Goal: Task Accomplishment & Management: Manage account settings

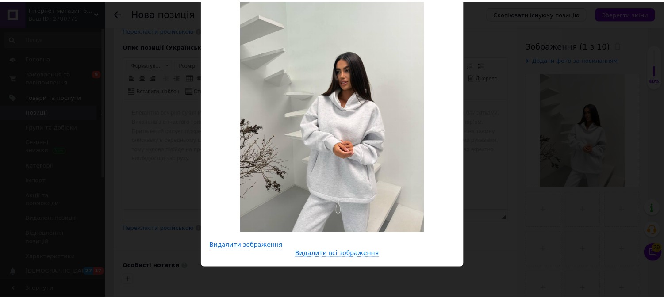
scroll to position [15, 0]
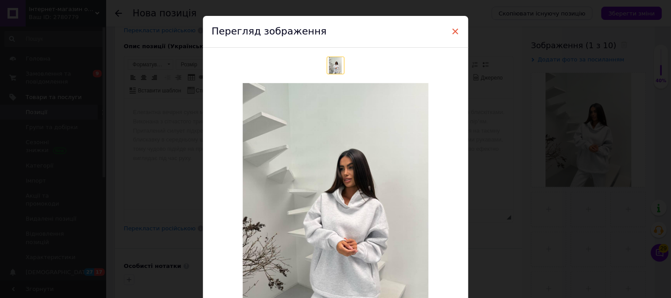
click at [456, 27] on span "×" at bounding box center [456, 31] width 8 height 15
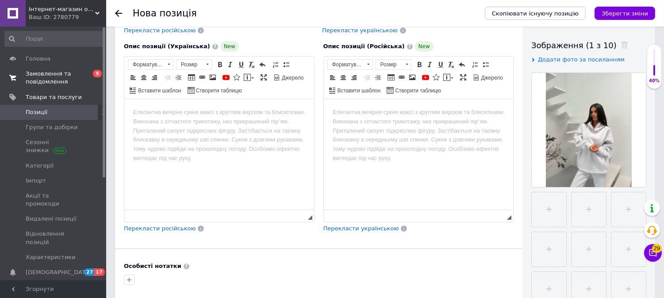
click at [62, 72] on span "Замовлення та повідомлення" at bounding box center [54, 78] width 56 height 16
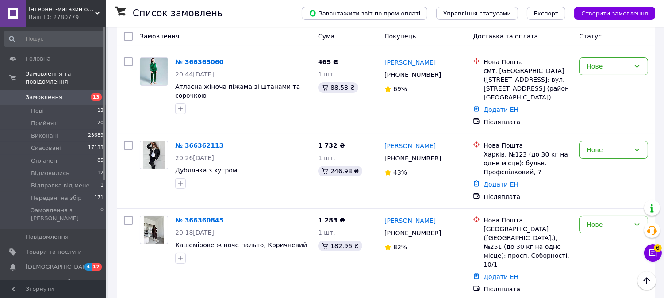
scroll to position [344, 0]
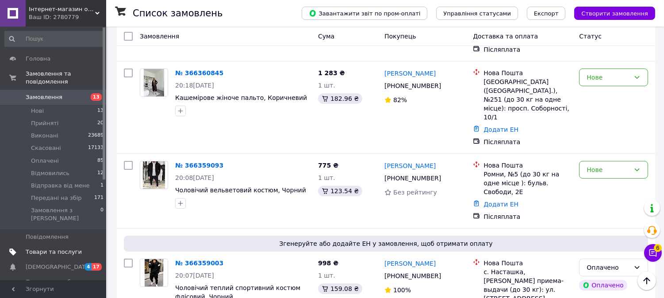
click at [68, 248] on span "Товари та послуги" at bounding box center [54, 252] width 56 height 8
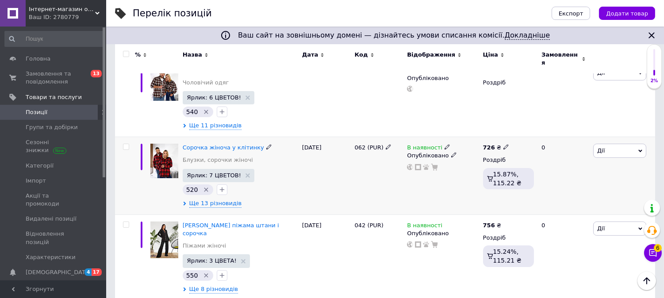
scroll to position [98, 0]
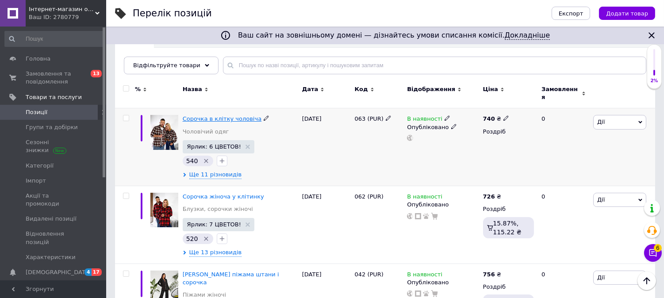
click at [204, 116] on span "Сорочка в клітку чоловіча" at bounding box center [222, 119] width 79 height 7
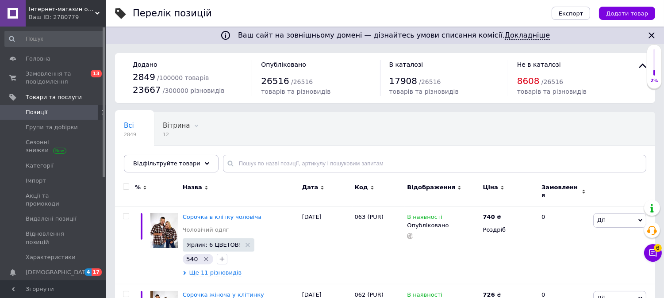
scroll to position [98, 0]
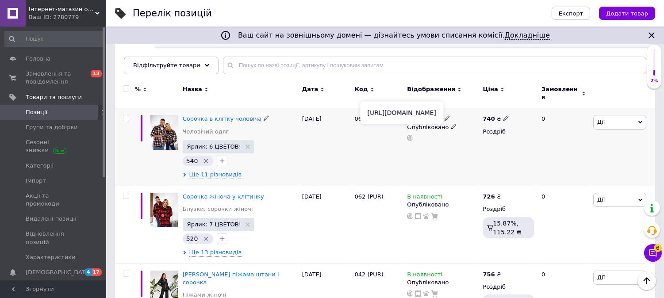
click at [408, 135] on use at bounding box center [410, 138] width 6 height 6
click at [126, 116] on input "checkbox" at bounding box center [126, 119] width 6 height 6
checkbox input "true"
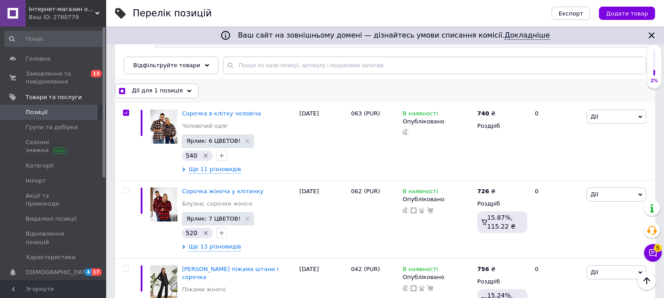
click at [157, 90] on span "Дії для 1 позиція" at bounding box center [157, 91] width 51 height 8
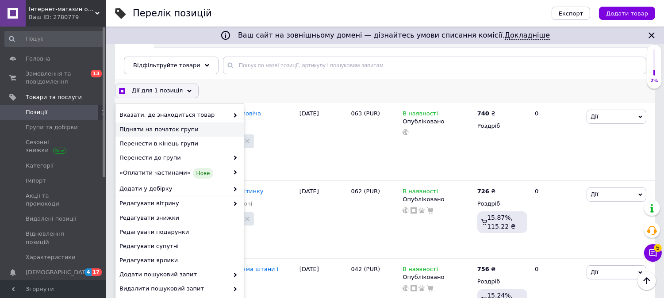
checkbox input "true"
click at [169, 127] on span "Підняти на початок групи" at bounding box center [178, 130] width 118 height 8
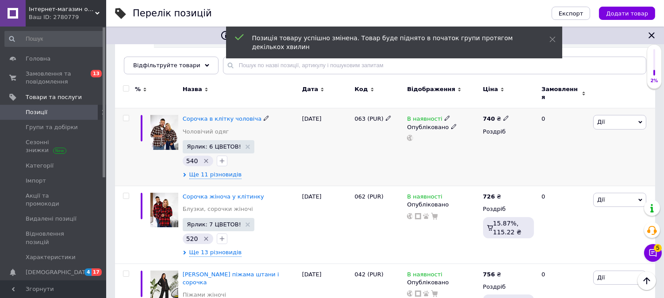
click at [126, 116] on input "checkbox" at bounding box center [126, 119] width 6 height 6
checkbox input "true"
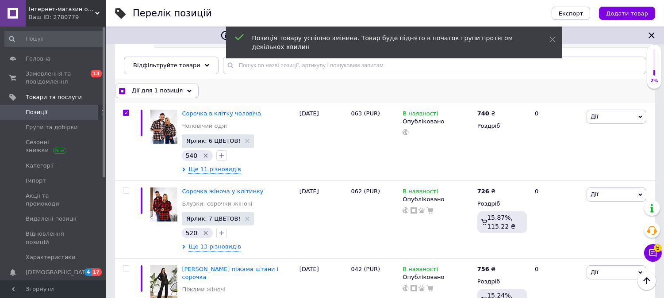
click at [149, 93] on span "Дії для 1 позиція" at bounding box center [157, 91] width 51 height 8
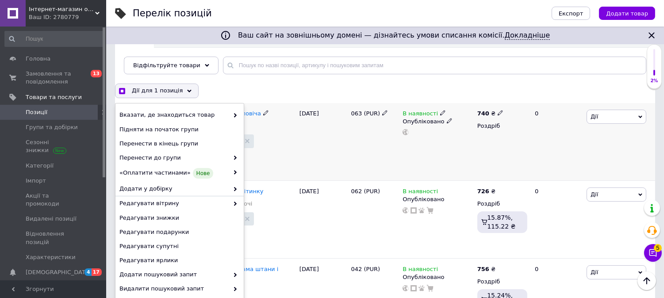
click at [245, 173] on div "Ще 11 різновидів" at bounding box center [238, 170] width 113 height 8
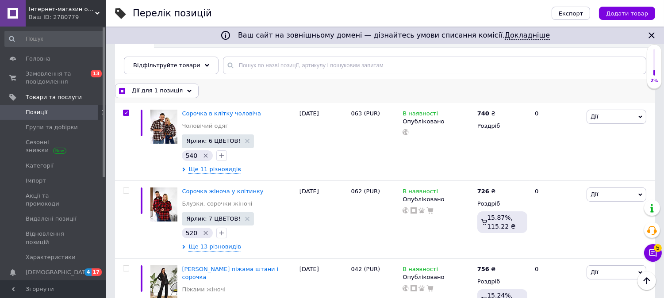
click at [150, 91] on span "Дії для 1 позиція" at bounding box center [157, 91] width 51 height 8
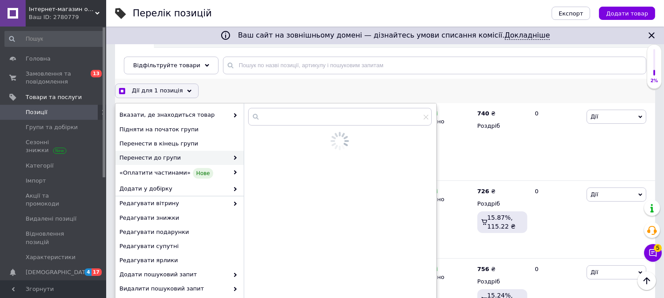
scroll to position [108, 0]
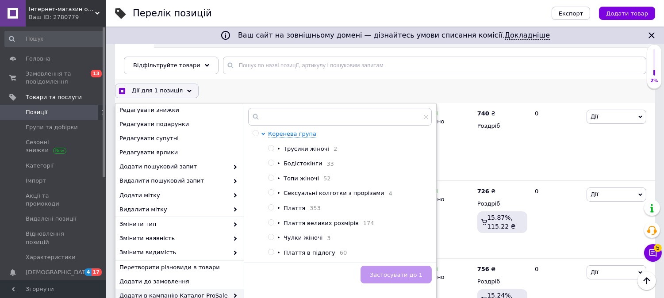
click at [198, 292] on span "Додати в кампанію Каталог ProSale" at bounding box center [173, 296] width 109 height 8
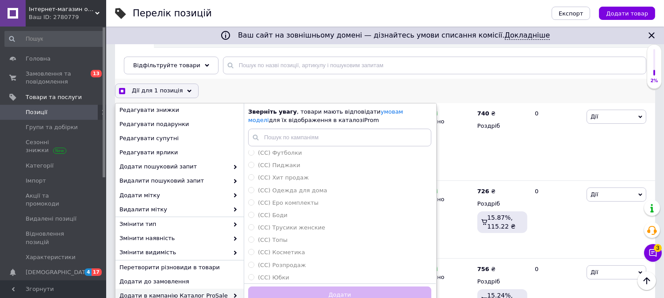
scroll to position [147, 0]
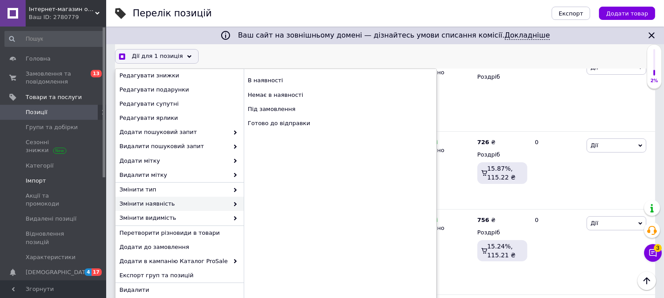
checkbox input "true"
click at [46, 177] on span "Імпорт" at bounding box center [54, 181] width 56 height 8
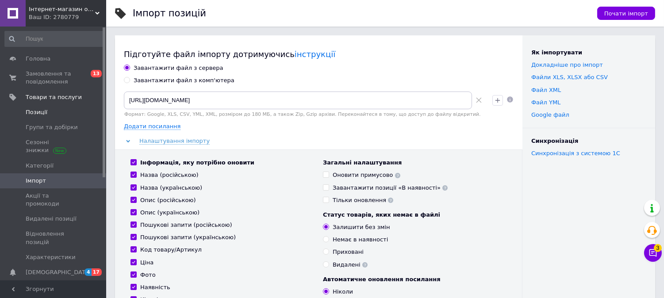
click at [33, 111] on span "Позиції" at bounding box center [37, 112] width 22 height 8
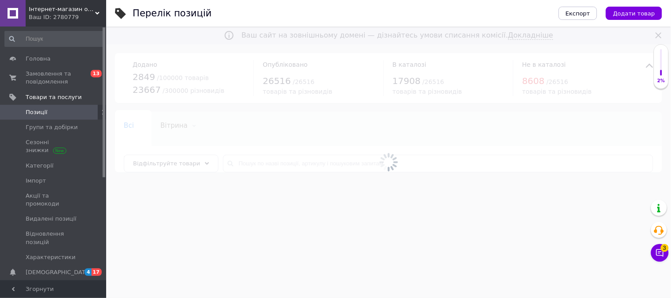
click at [250, 165] on div at bounding box center [388, 163] width 565 height 272
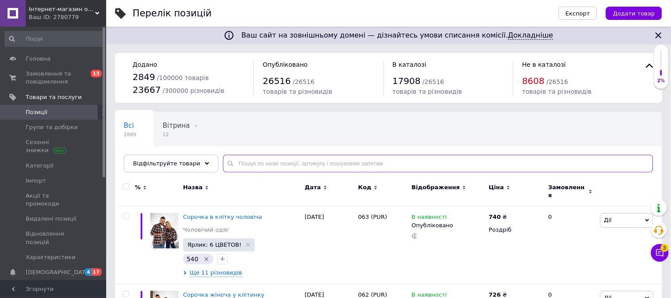
click at [246, 165] on input "text" at bounding box center [438, 164] width 431 height 18
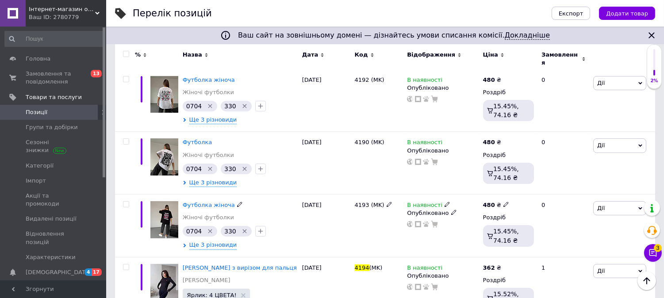
scroll to position [483, 0]
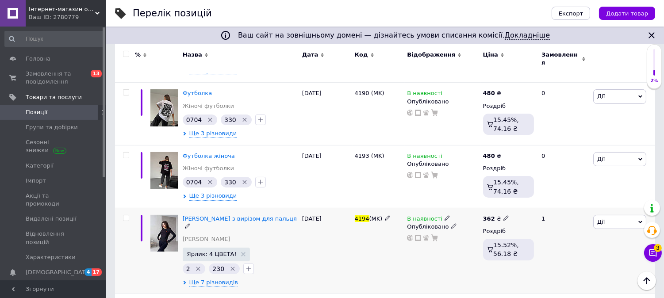
type input "4194"
click at [445, 216] on icon at bounding box center [447, 218] width 5 height 5
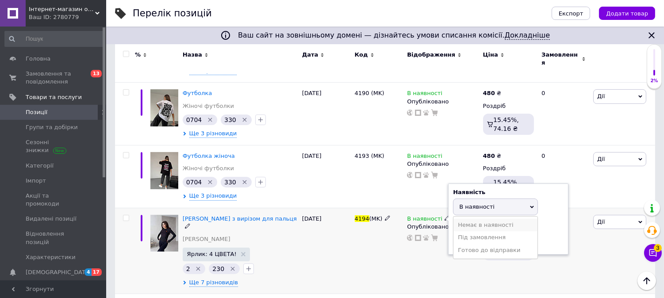
click at [466, 219] on li "Немає в наявності" at bounding box center [496, 225] width 84 height 12
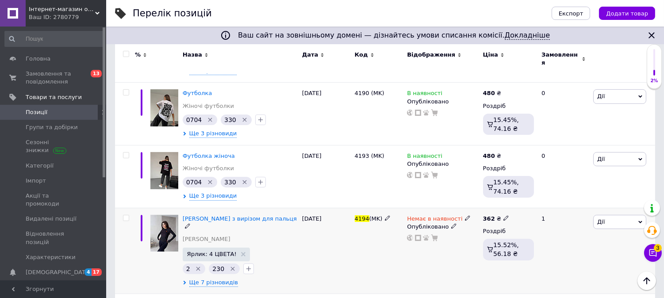
copy span "4194 (MK)"
drag, startPoint x: 355, startPoint y: 197, endPoint x: 381, endPoint y: 202, distance: 26.5
click at [381, 208] on div "4194 (MK)" at bounding box center [379, 251] width 53 height 86
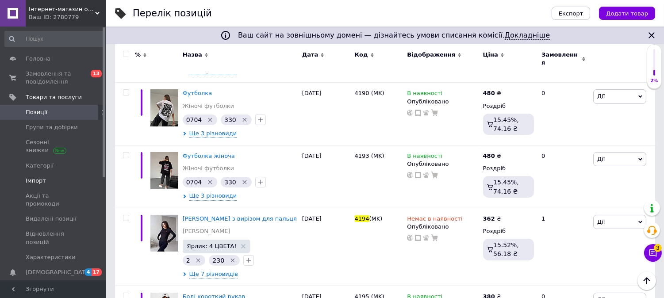
click at [52, 184] on span "Імпорт" at bounding box center [54, 181] width 56 height 8
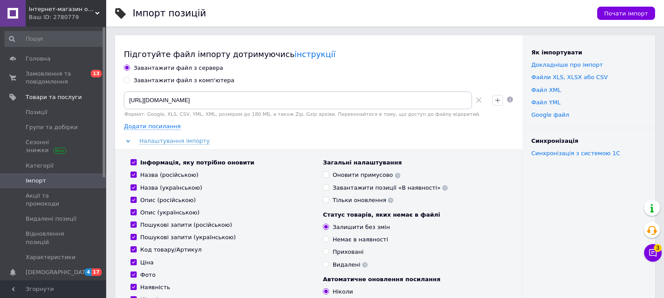
click at [127, 79] on input "Завантажити файл з комп'ютера" at bounding box center [127, 80] width 6 height 6
radio input "true"
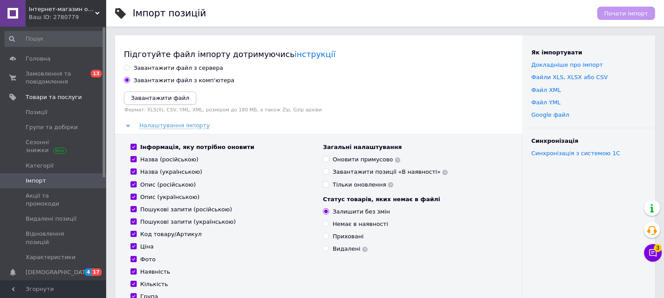
click at [142, 97] on icon "Завантажити файл" at bounding box center [160, 98] width 58 height 7
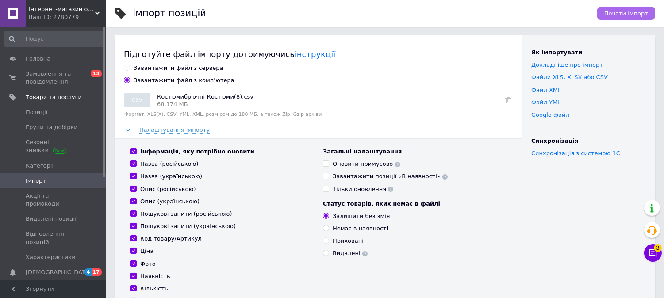
click at [649, 10] on button "Почати імпорт" at bounding box center [626, 13] width 58 height 13
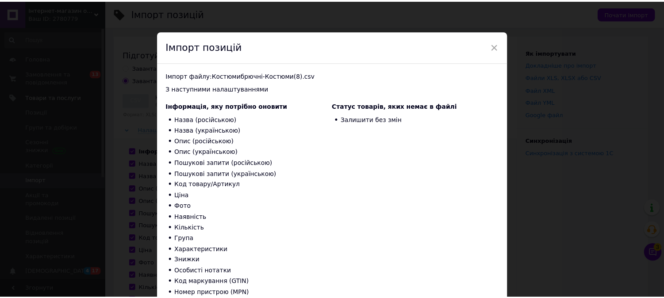
scroll to position [49, 0]
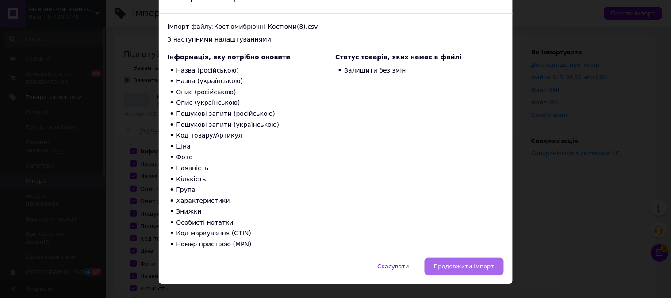
click at [468, 273] on button "Продовжити імпорт" at bounding box center [464, 267] width 79 height 18
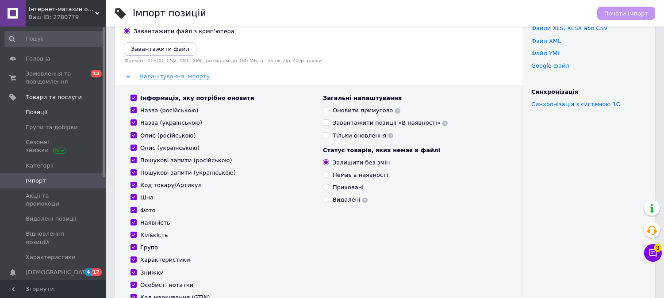
click at [37, 116] on span "Позиції" at bounding box center [37, 112] width 22 height 8
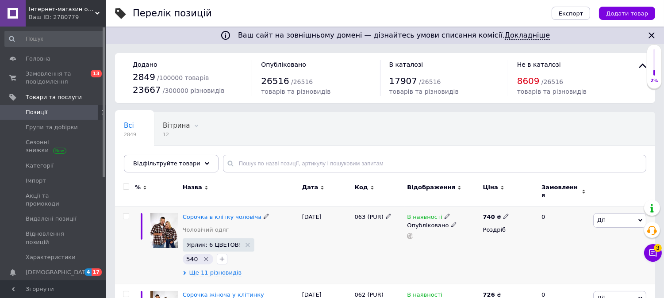
click at [124, 214] on input "checkbox" at bounding box center [126, 217] width 6 height 6
checkbox input "true"
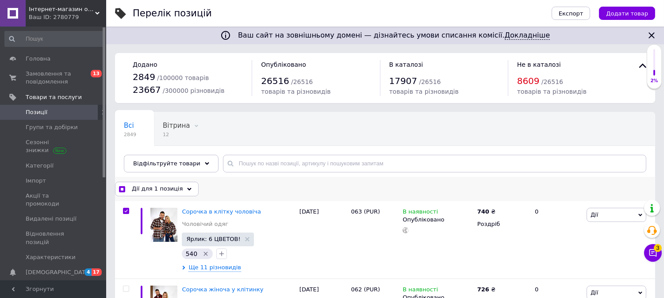
click at [138, 188] on span "Дії для 1 позиція" at bounding box center [157, 189] width 51 height 8
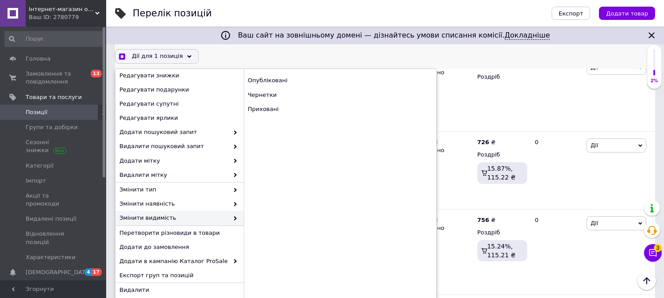
scroll to position [197, 0]
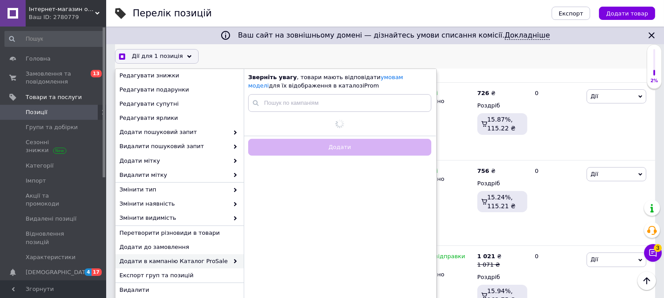
click at [197, 258] on span "Додати в кампанію Каталог ProSale" at bounding box center [173, 262] width 109 height 8
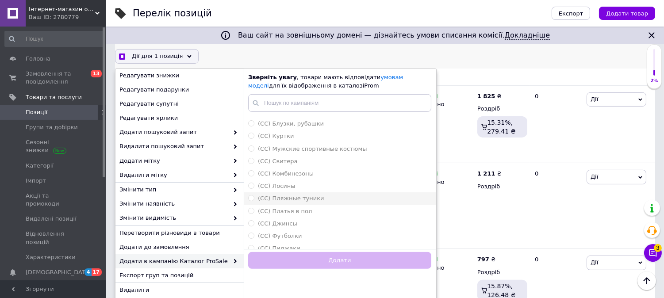
scroll to position [49, 0]
click at [184, 260] on span "Додати в кампанію Каталог ProSale" at bounding box center [173, 262] width 109 height 8
checkbox input "true"
click at [339, 198] on span "(СС) Мужские спортивные костюмы" at bounding box center [312, 198] width 109 height 7
click at [254, 198] on input "(СС) Мужские спортивные костюмы" at bounding box center [251, 198] width 6 height 6
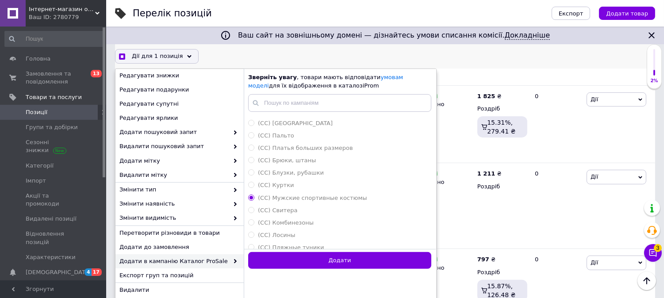
click at [345, 258] on button "Додати" at bounding box center [339, 260] width 183 height 17
radio input "false"
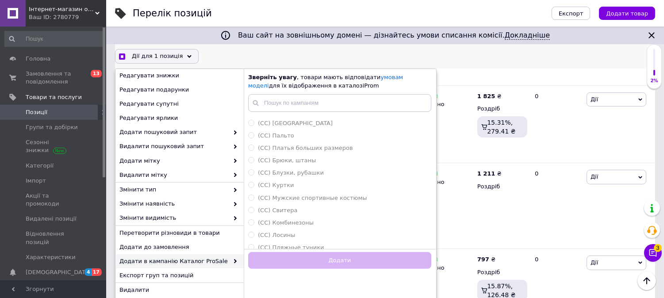
checkbox input "true"
checkbox input "false"
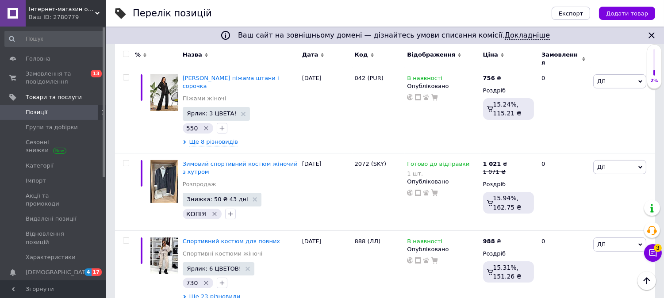
scroll to position [0, 0]
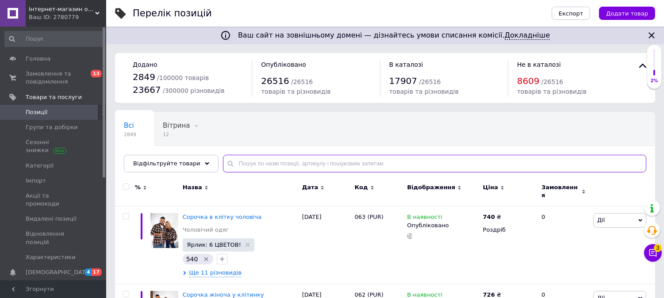
click at [251, 164] on input "text" at bounding box center [435, 164] width 424 height 18
paste input "1031"
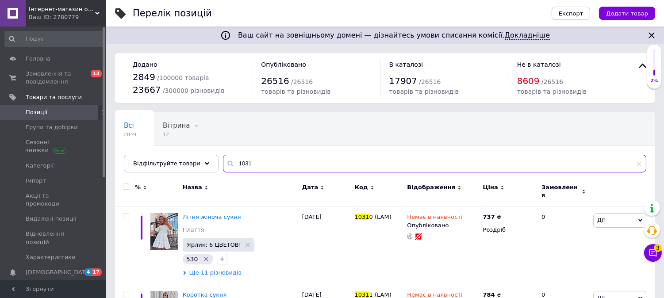
drag, startPoint x: 227, startPoint y: 166, endPoint x: 269, endPoint y: 163, distance: 42.2
click at [269, 163] on input "1031" at bounding box center [435, 164] width 424 height 18
paste input "2073"
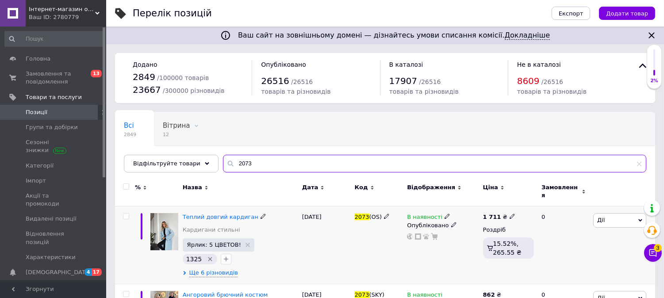
scroll to position [67, 0]
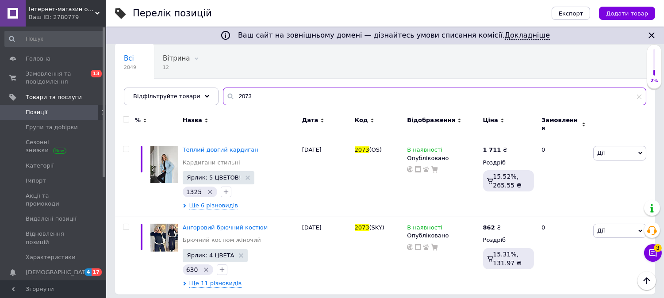
type input "2073"
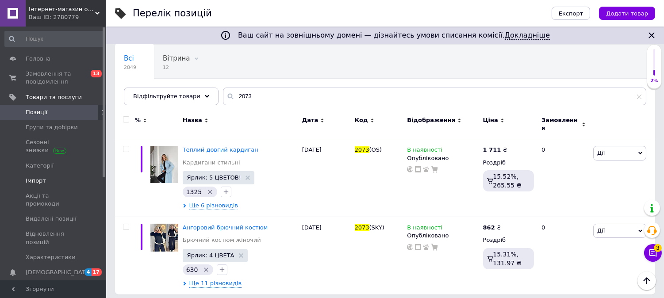
click at [41, 178] on span "Імпорт" at bounding box center [36, 181] width 20 height 8
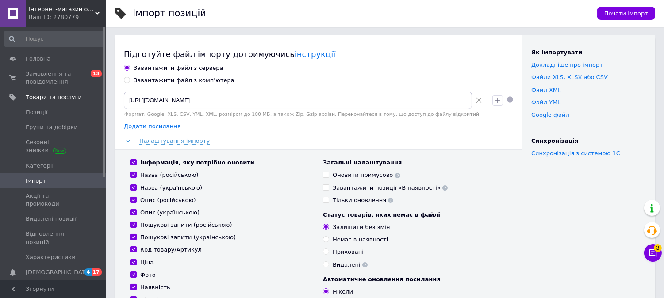
click at [124, 80] on input "Завантажити файл з комп'ютера" at bounding box center [127, 80] width 6 height 6
radio input "true"
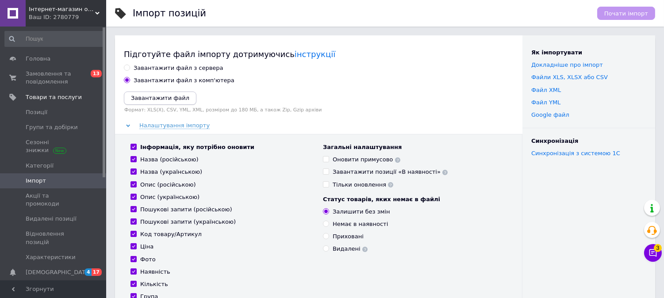
click at [144, 96] on icon "Завантажити файл" at bounding box center [160, 98] width 58 height 7
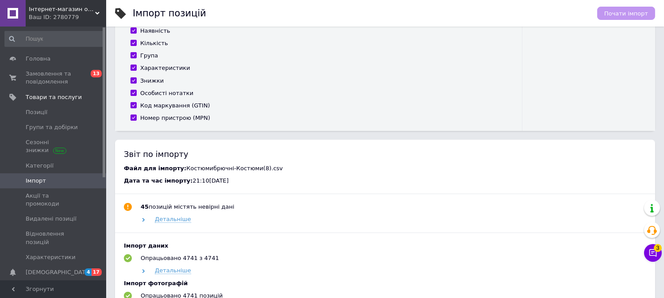
scroll to position [295, 0]
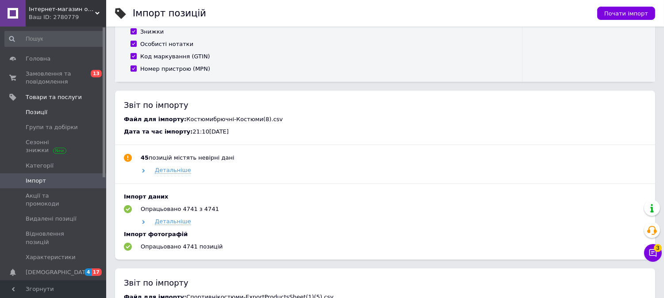
click at [50, 109] on span "Позиції" at bounding box center [54, 112] width 56 height 8
